Goal: Task Accomplishment & Management: Complete application form

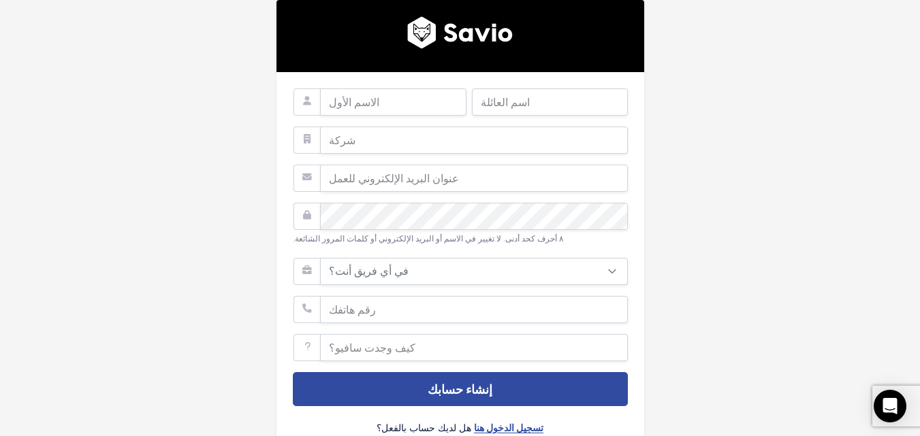
scroll to position [110, 0]
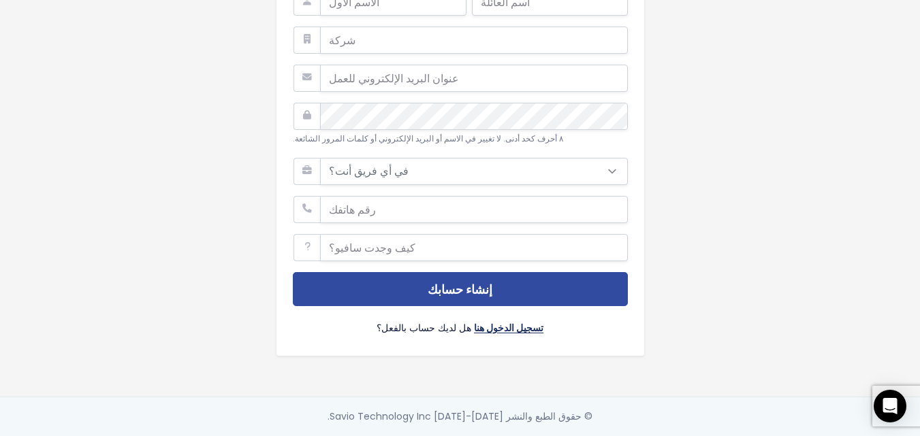
click at [497, 321] on font "تسجيل الدخول هنا" at bounding box center [508, 328] width 69 height 14
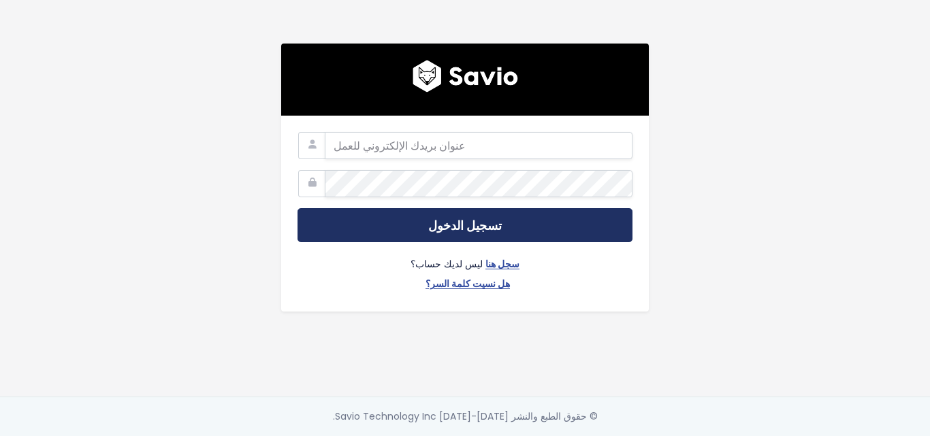
click at [460, 222] on font "تسجيل الدخول" at bounding box center [465, 225] width 74 height 17
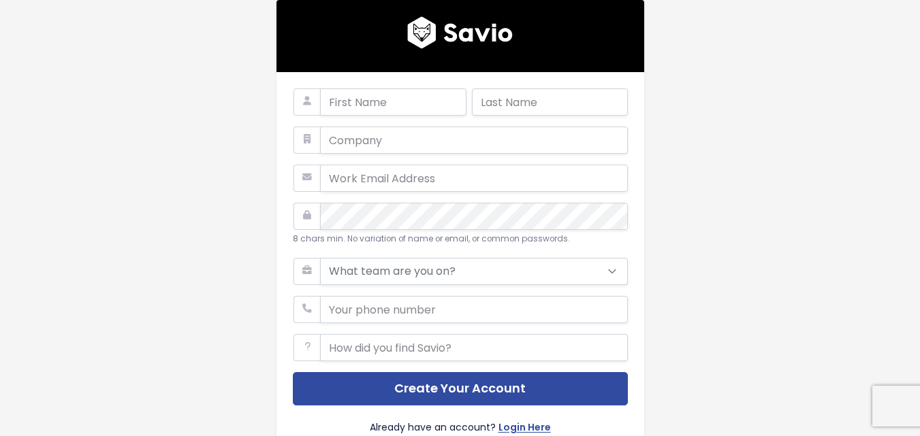
scroll to position [110, 0]
